Goal: Task Accomplishment & Management: Manage account settings

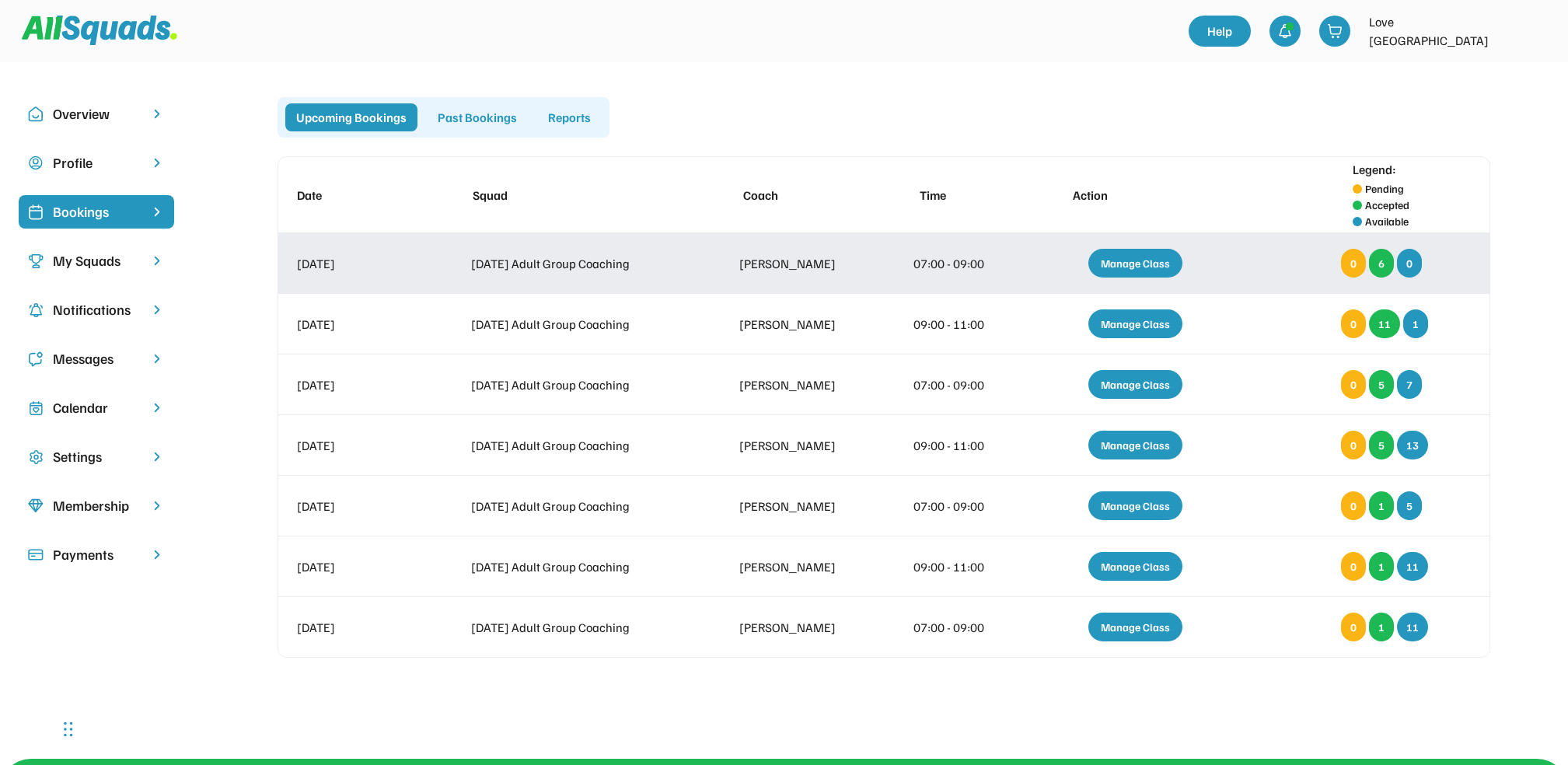
click at [1125, 260] on div "Manage Class" at bounding box center [1136, 263] width 94 height 29
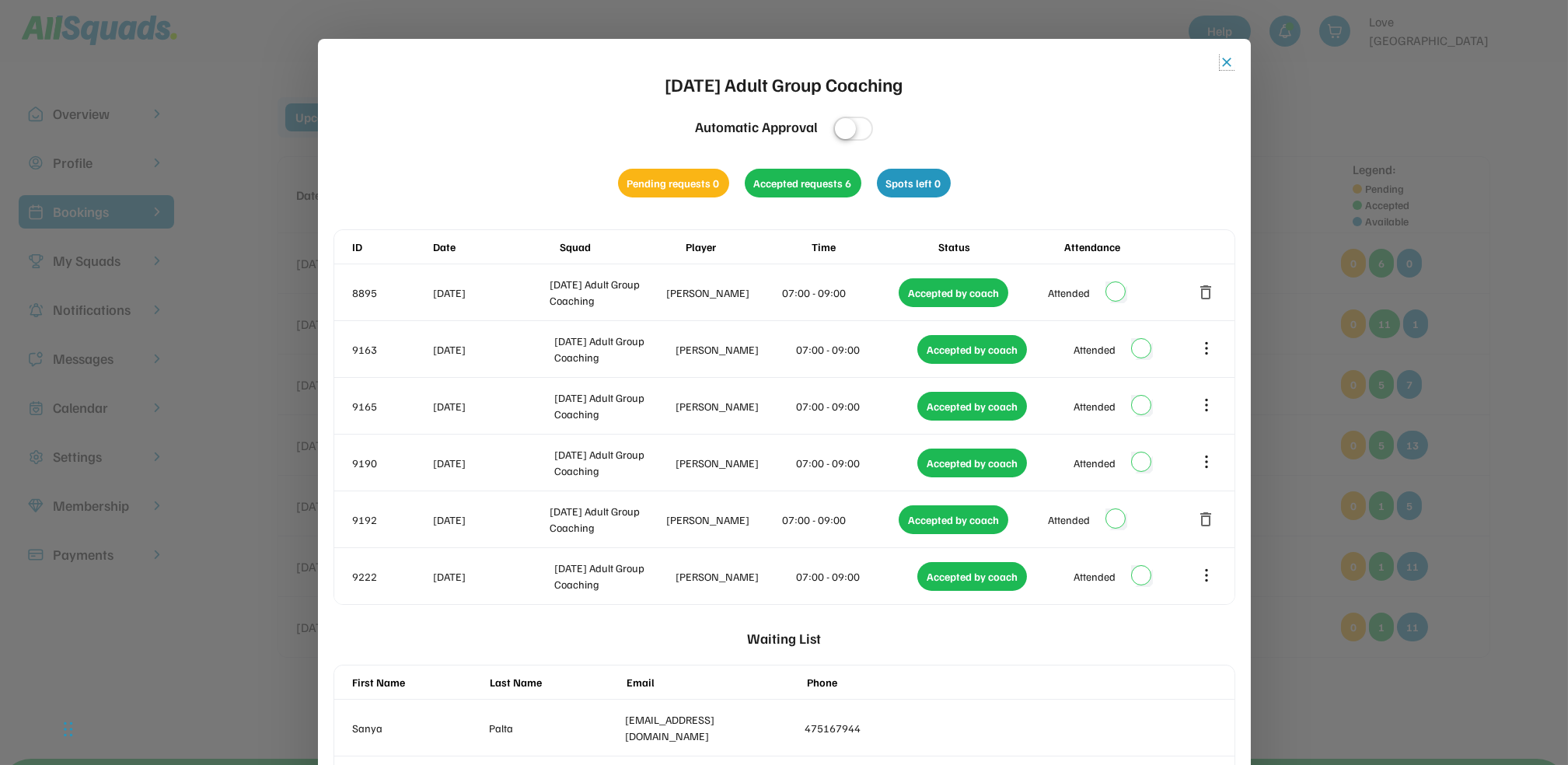
click at [1227, 65] on button "close" at bounding box center [1227, 62] width 16 height 16
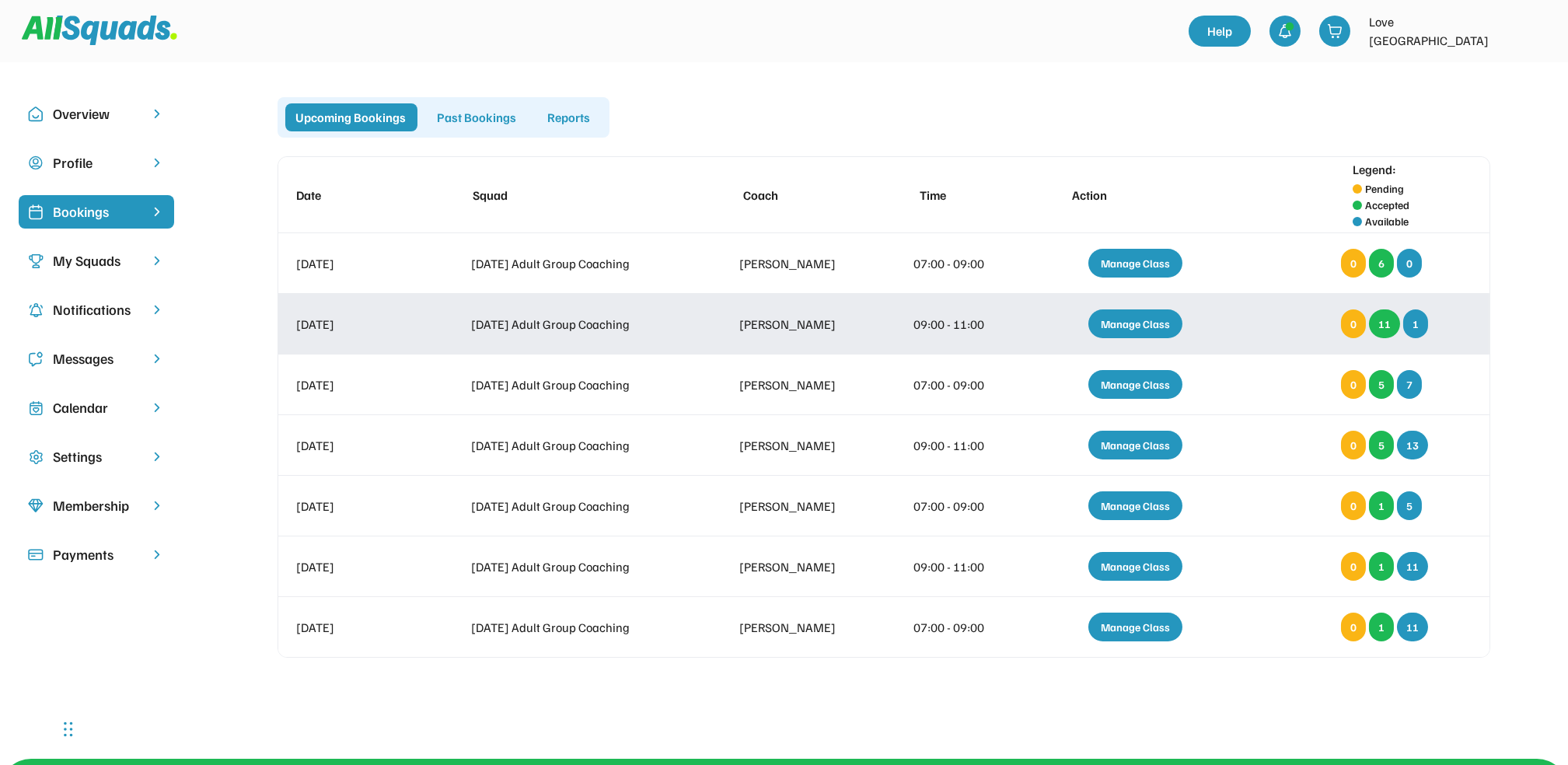
click at [1139, 316] on div "Manage Class" at bounding box center [1136, 323] width 94 height 29
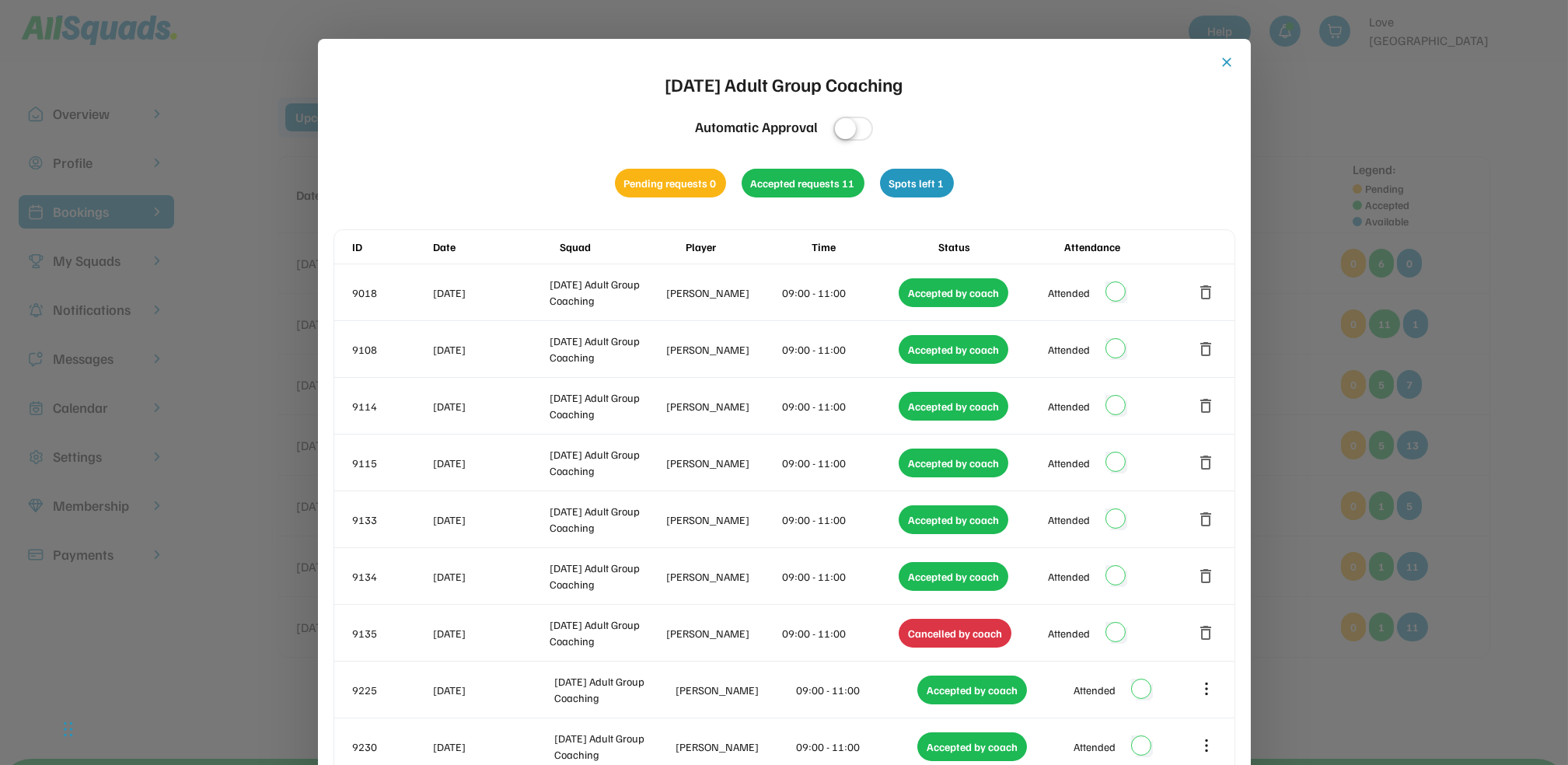
click at [1224, 67] on button "close" at bounding box center [1227, 62] width 16 height 16
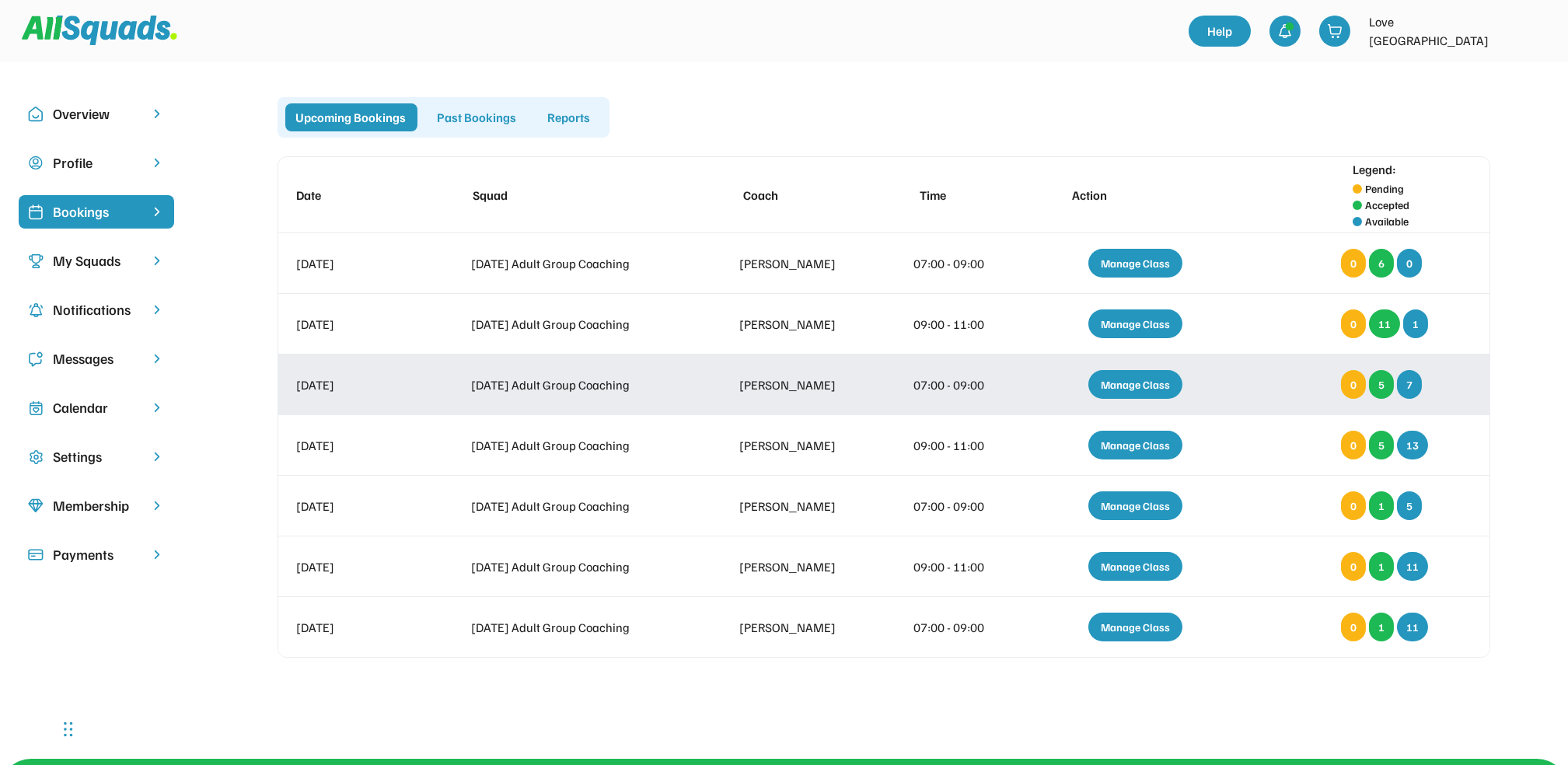
click at [1114, 379] on div "Manage Class" at bounding box center [1136, 384] width 94 height 29
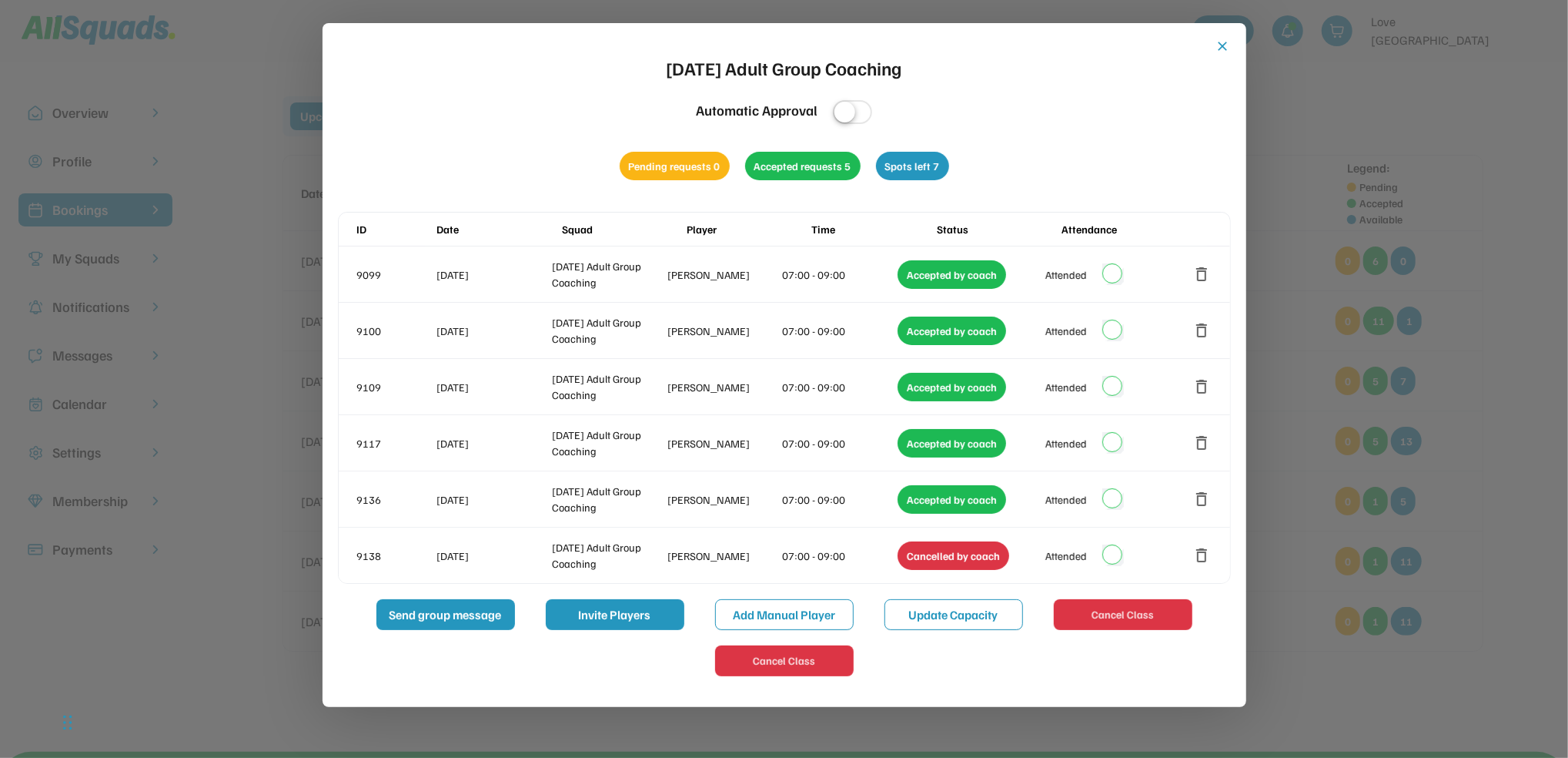
click at [1221, 36] on div "close [DATE] Adult Group Coaching Automatic Approval Pending requests 0 Accepte…" at bounding box center [784, 365] width 924 height 684
click at [1221, 42] on button "close" at bounding box center [1223, 47] width 16 height 16
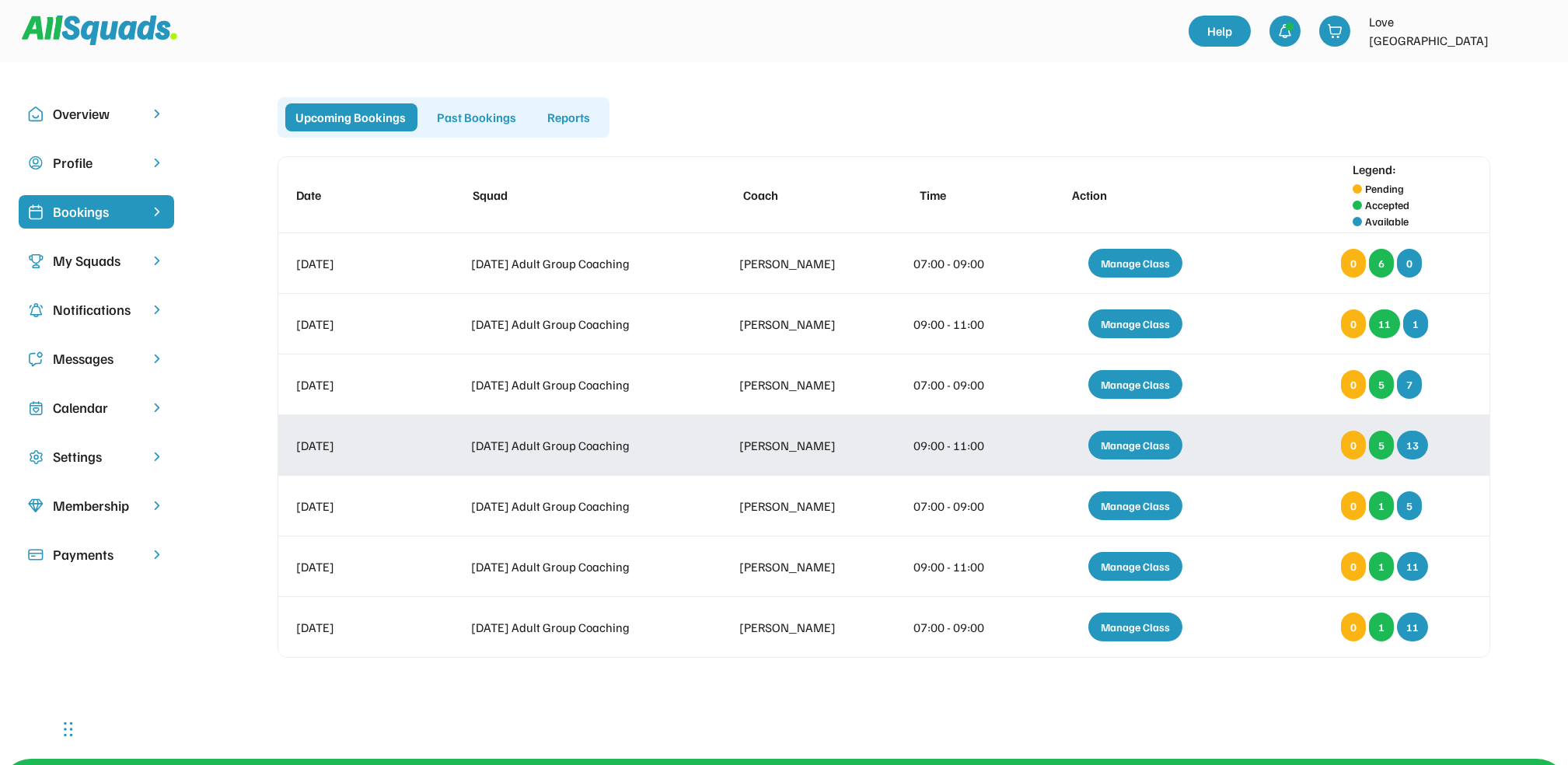
click at [1136, 460] on div "Manage Class" at bounding box center [1136, 445] width 110 height 45
click at [1136, 450] on div "Manage Class" at bounding box center [1136, 445] width 94 height 29
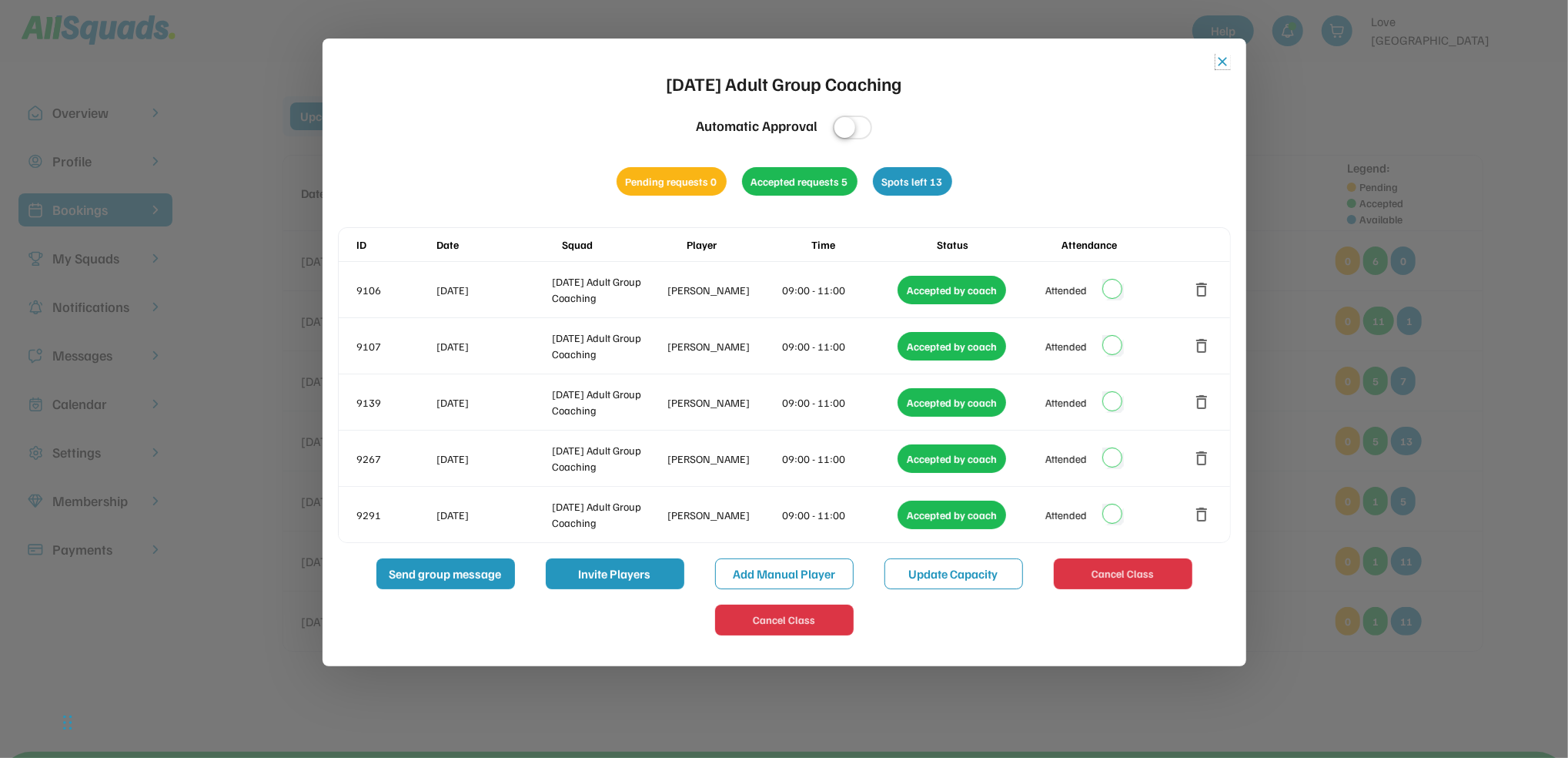
click at [1221, 64] on button "close" at bounding box center [1223, 61] width 16 height 16
